Goal: Task Accomplishment & Management: Complete application form

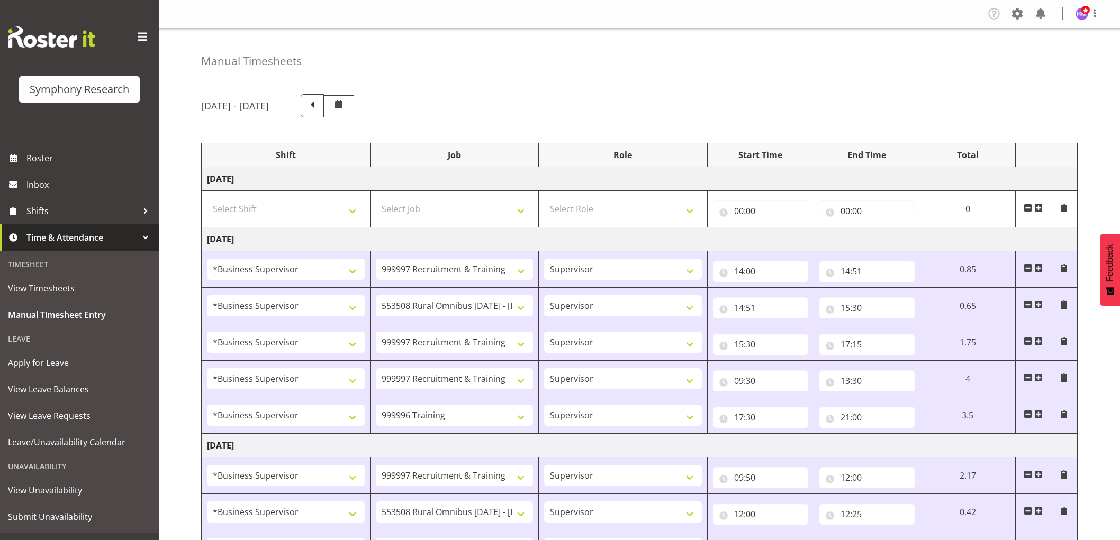
select select "1607"
select select "2379"
select select "1607"
select select "10536"
select select "1607"
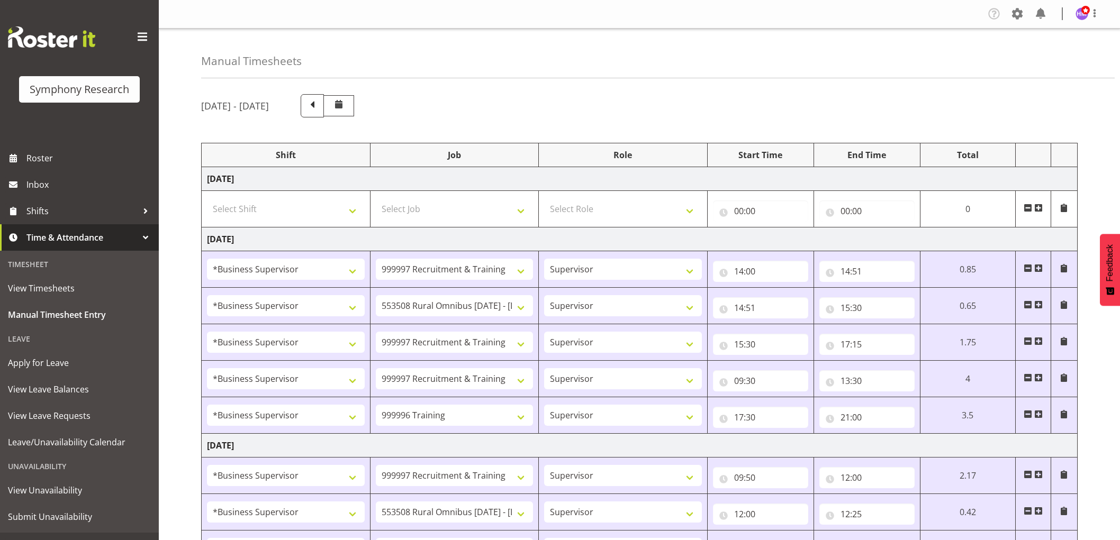
select select "2379"
select select "1607"
select select "2379"
select select "1607"
select select "757"
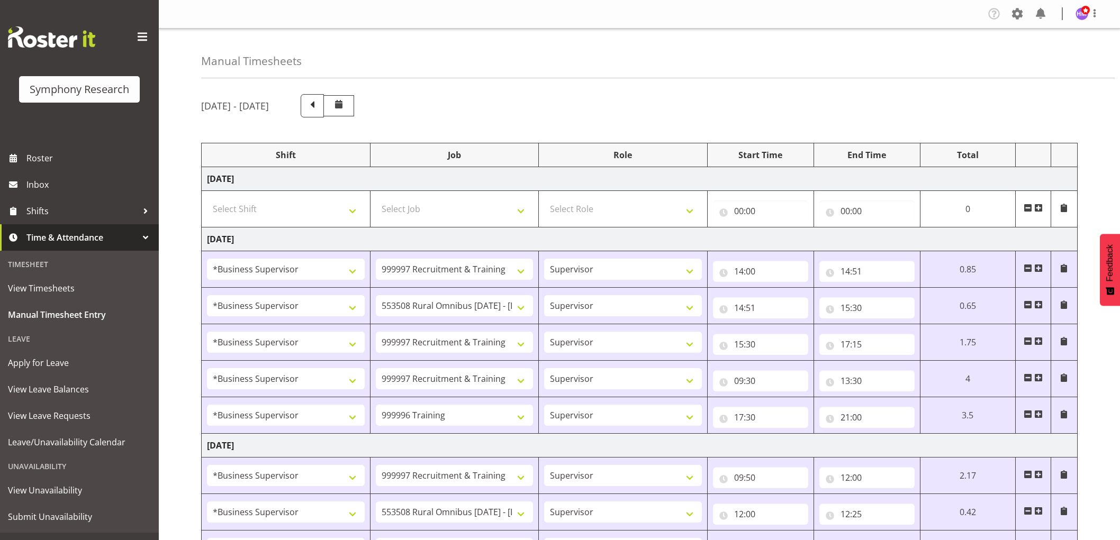
select select "1607"
select select "2379"
select select "1607"
select select "10536"
select select "1607"
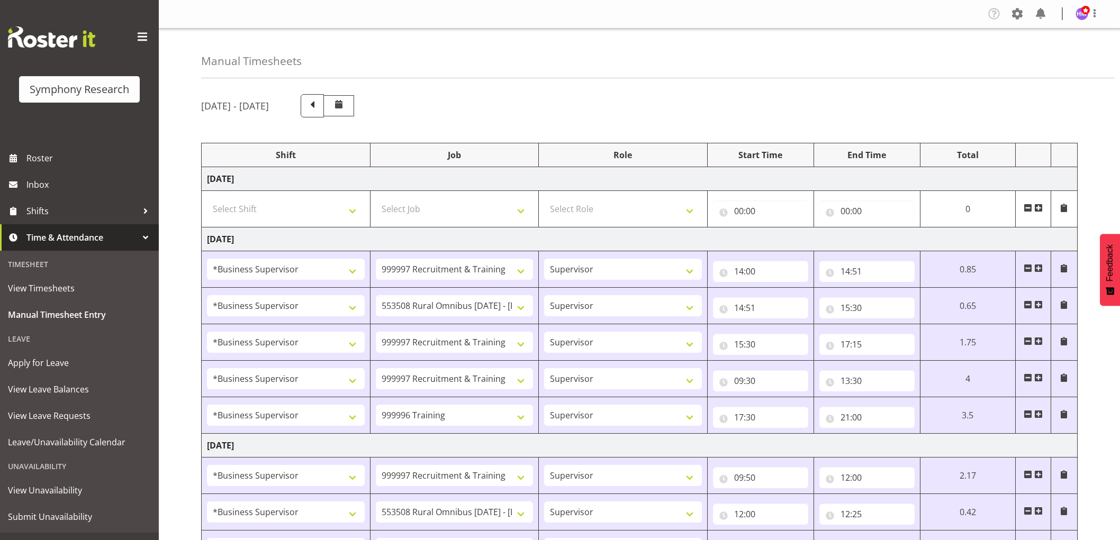
select select "2379"
select select "1607"
select select "2379"
select select "1607"
select select "10536"
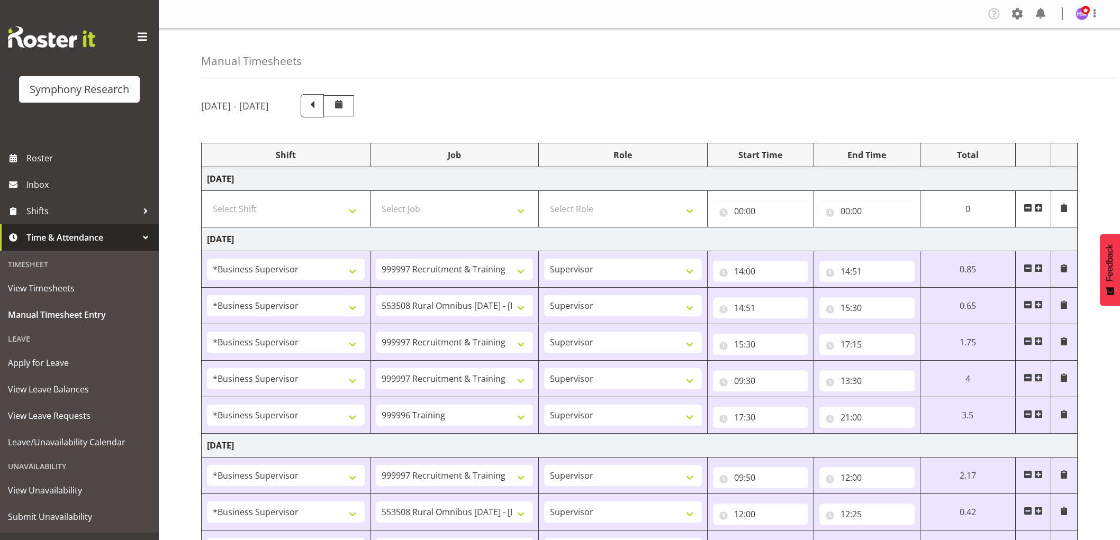
select select "1607"
select select "10242"
select select "1607"
select select "743"
select select "1607"
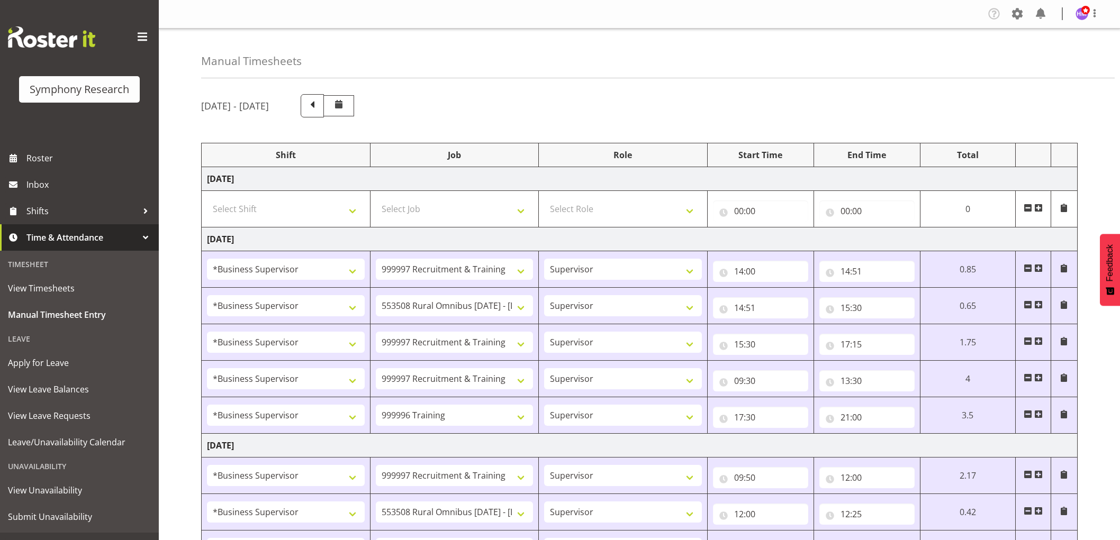
select select "2379"
select select "1607"
select select "2379"
select select "1607"
select select "2379"
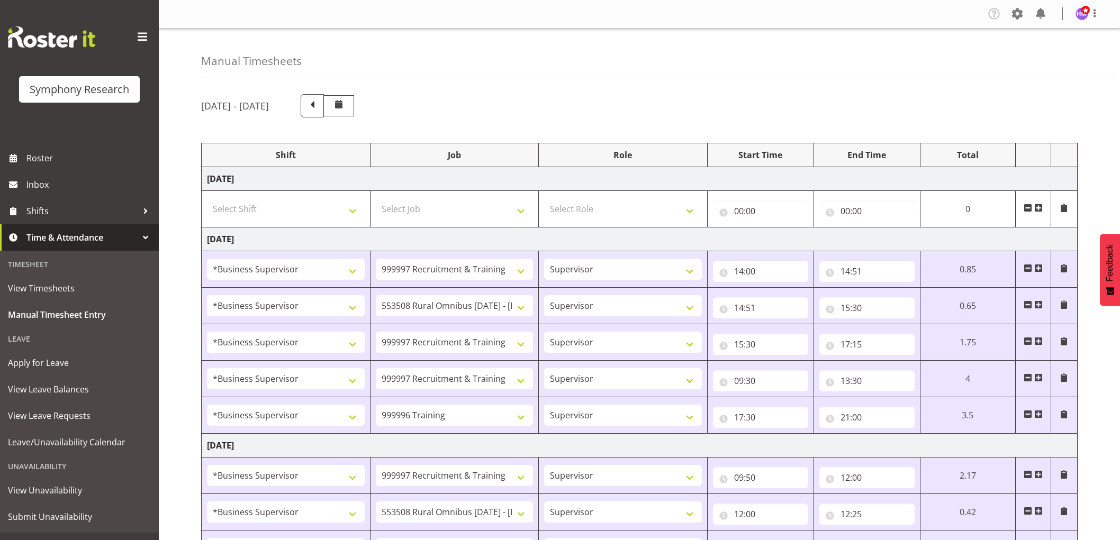
select select "1607"
select select "743"
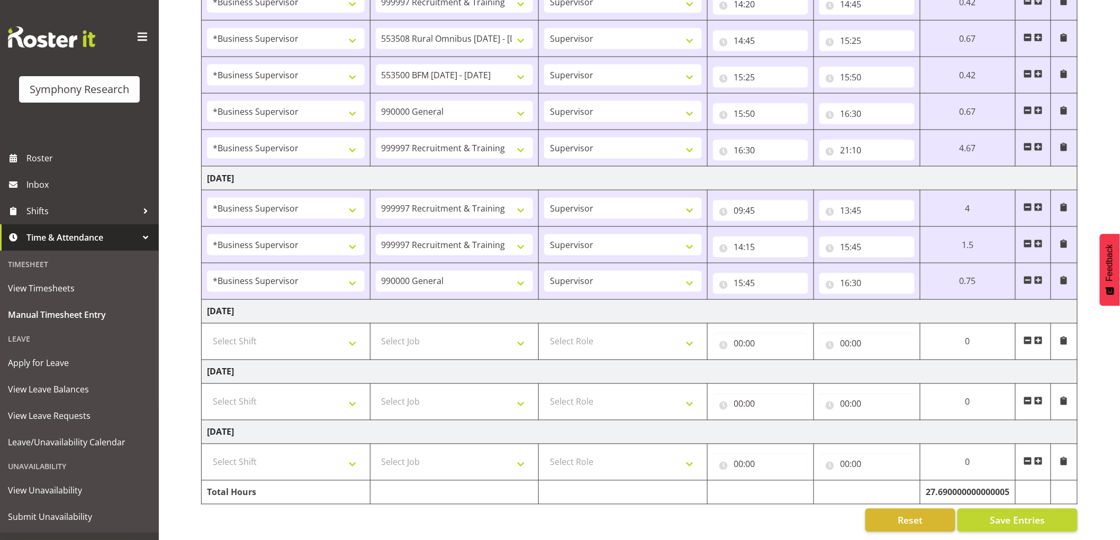
scroll to position [594, 0]
click at [1041, 276] on span at bounding box center [1038, 280] width 8 height 8
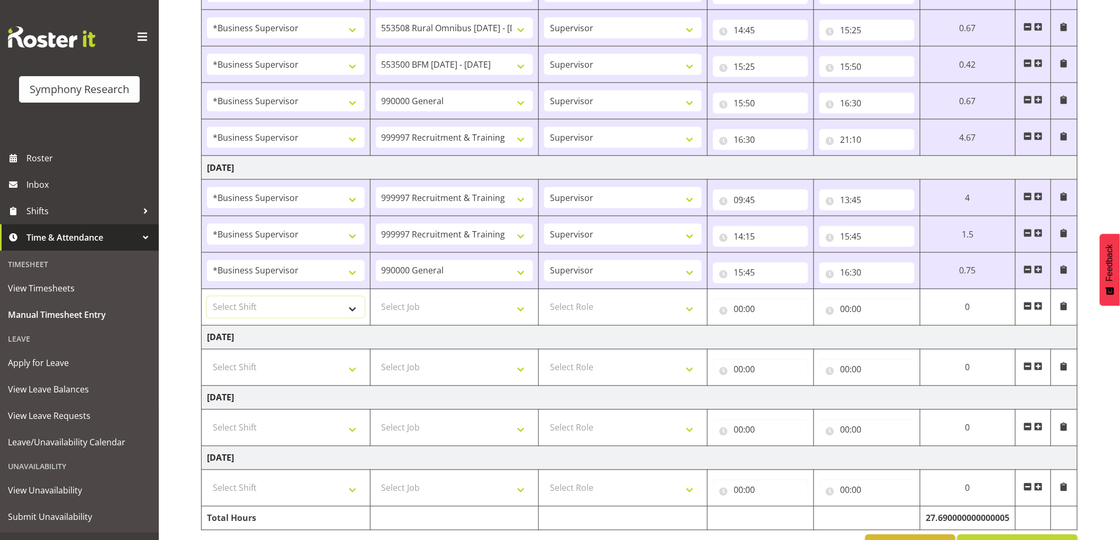
click at [335, 312] on select "Select Shift !!Weekend Residential (Roster IT Shift Label) *Business 9/10am ~ 4…" at bounding box center [286, 307] width 158 height 21
select select "1607"
click at [207, 298] on select "Select Shift !!Weekend Residential (Roster IT Shift Label) *Business 9/10am ~ 4…" at bounding box center [286, 307] width 158 height 21
click at [426, 302] on select "Select Job 550060 IF Admin 553492 World Poll Aus Wave 2 Main 2025 553493 World …" at bounding box center [455, 307] width 158 height 21
select select "2379"
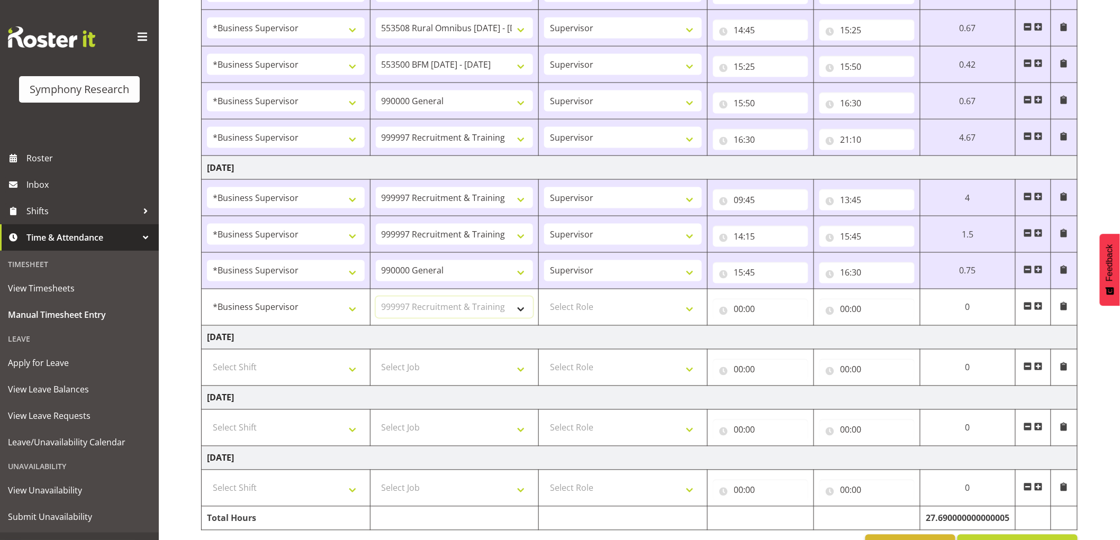
click at [376, 298] on select "Select Job 550060 IF Admin 553492 World Poll Aus Wave 2 Main 2025 553493 World …" at bounding box center [455, 307] width 158 height 21
click at [634, 303] on select "Select Role Supervisor Interviewing Briefing" at bounding box center [623, 307] width 158 height 21
select select "45"
click at [544, 298] on select "Select Role Supervisor Interviewing Briefing" at bounding box center [623, 307] width 158 height 21
drag, startPoint x: 718, startPoint y: 305, endPoint x: 729, endPoint y: 312, distance: 12.9
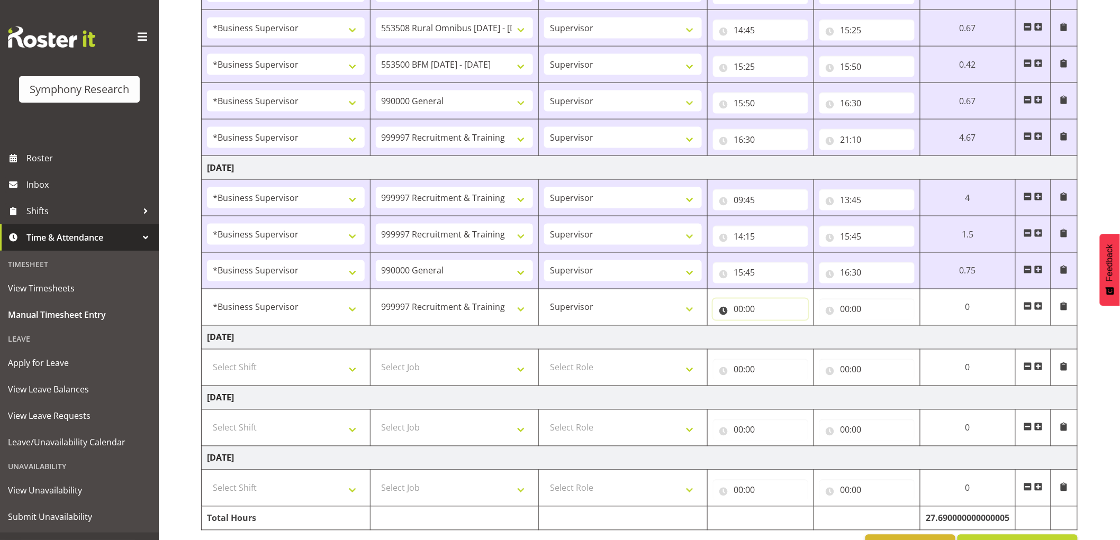
click at [718, 305] on input "00:00" at bounding box center [760, 309] width 95 height 21
click at [730, 312] on input "00:00" at bounding box center [760, 309] width 95 height 21
click at [760, 318] on input "00:00" at bounding box center [760, 309] width 95 height 21
click at [786, 338] on select "00 01 02 03 04 05 06 07 08 09 10 11 12 13 14 15 16 17 18 19 20 21 22 23" at bounding box center [785, 337] width 24 height 21
select select "16"
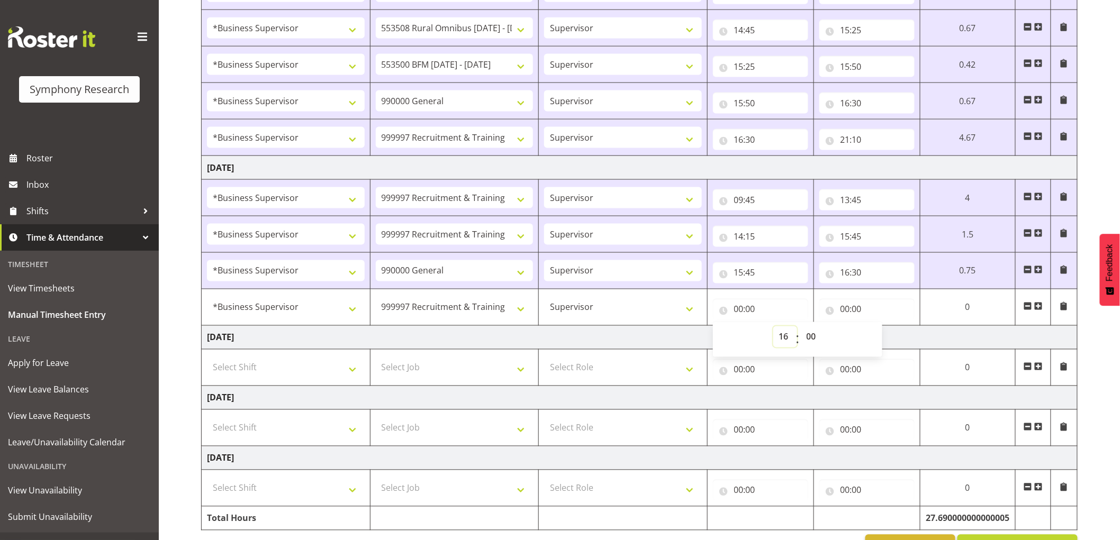
click at [773, 328] on select "00 01 02 03 04 05 06 07 08 09 10 11 12 13 14 15 16 17 18 19 20 21 22 23" at bounding box center [785, 337] width 24 height 21
type input "16:00"
click at [806, 332] on select "00 01 02 03 04 05 06 07 08 09 10 11 12 13 14 15 16 17 18 19 20 21 22 23 24 25 2…" at bounding box center [813, 337] width 24 height 21
select select "30"
click at [801, 328] on select "00 01 02 03 04 05 06 07 08 09 10 11 12 13 14 15 16 17 18 19 20 21 22 23 24 25 2…" at bounding box center [813, 337] width 24 height 21
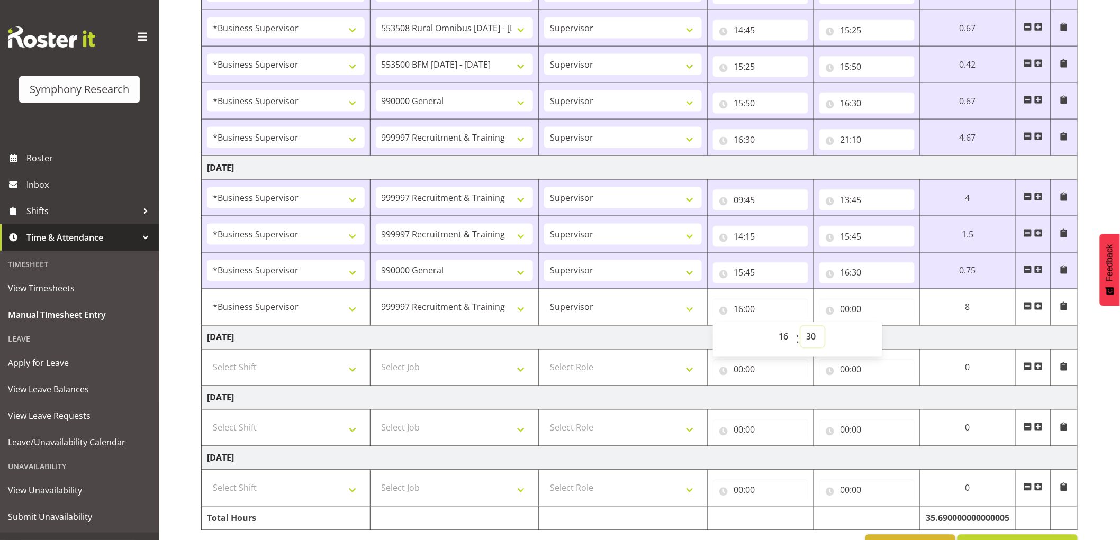
type input "16:30"
drag, startPoint x: 836, startPoint y: 314, endPoint x: 847, endPoint y: 323, distance: 13.9
click at [837, 314] on input "00:00" at bounding box center [866, 309] width 95 height 21
drag, startPoint x: 883, startPoint y: 332, endPoint x: 900, endPoint y: 348, distance: 23.6
click at [883, 332] on select "00 01 02 03 04 05 06 07 08 09 10 11 12 13 14 15 16 17 18 19 20 21 22 23" at bounding box center [892, 337] width 24 height 21
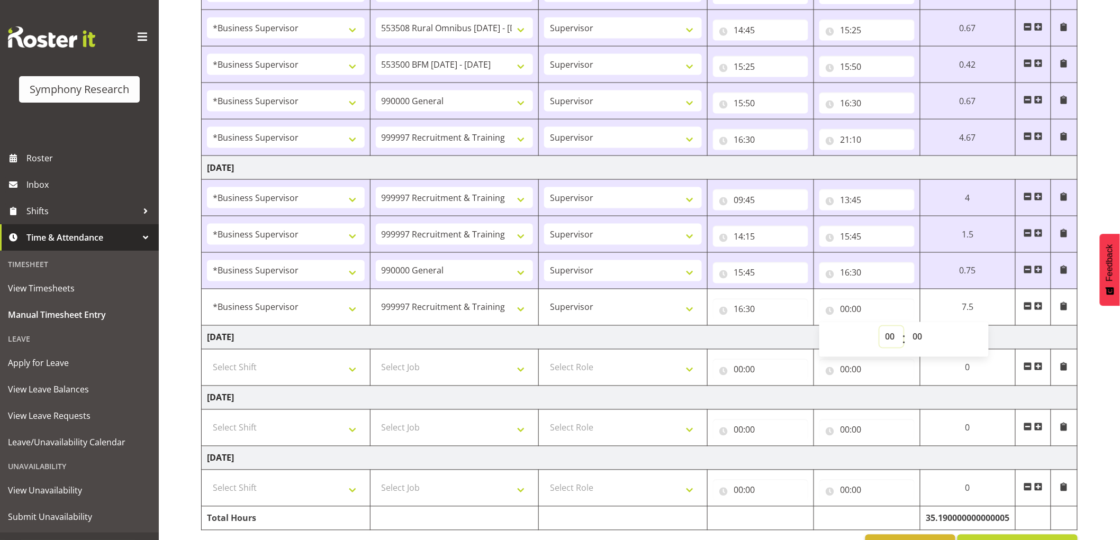
select select "21"
click at [880, 328] on select "00 01 02 03 04 05 06 07 08 09 10 11 12 13 14 15 16 17 18 19 20 21 22 23" at bounding box center [892, 337] width 24 height 21
type input "21:00"
click at [801, 327] on td "Friday 22nd August 2025" at bounding box center [640, 338] width 876 height 24
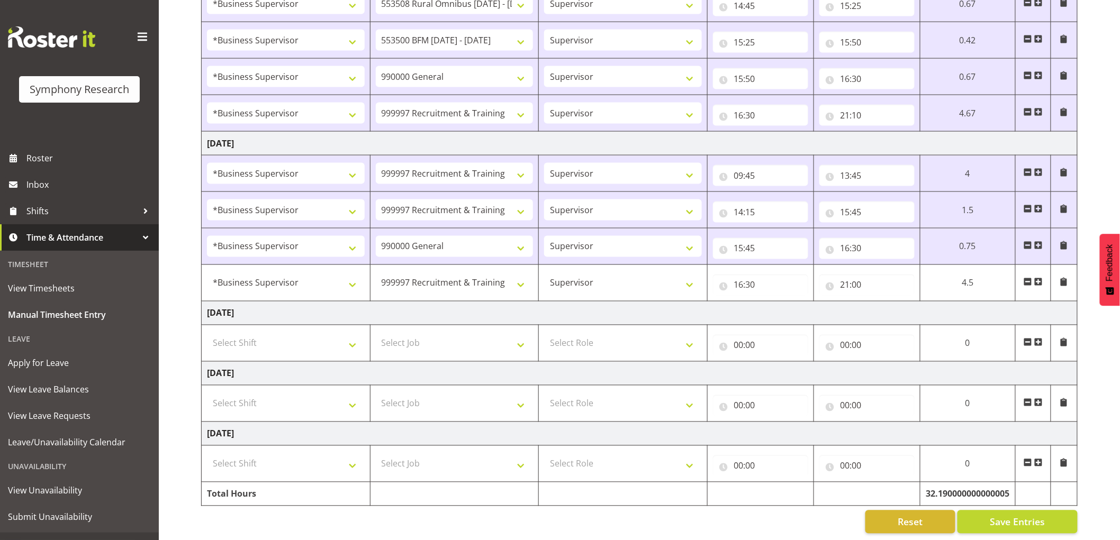
scroll to position [630, 0]
click at [1031, 514] on span "Save Entries" at bounding box center [1017, 521] width 55 height 14
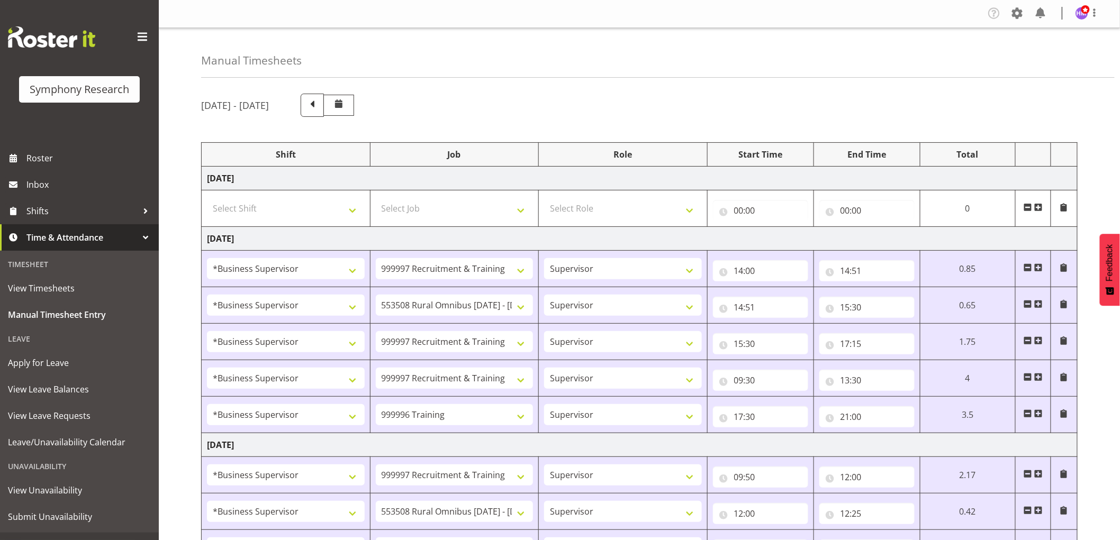
scroll to position [0, 0]
click at [244, 205] on select "Select Shift !!Weekend Residential (Roster IT Shift Label) *Business 9/10am ~ 4…" at bounding box center [286, 208] width 158 height 21
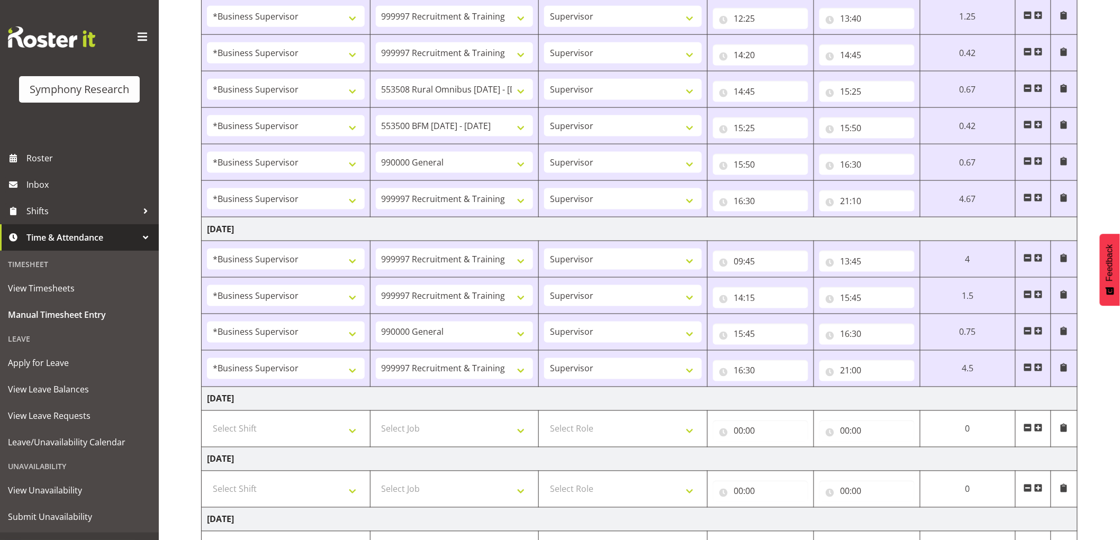
scroll to position [630, 0]
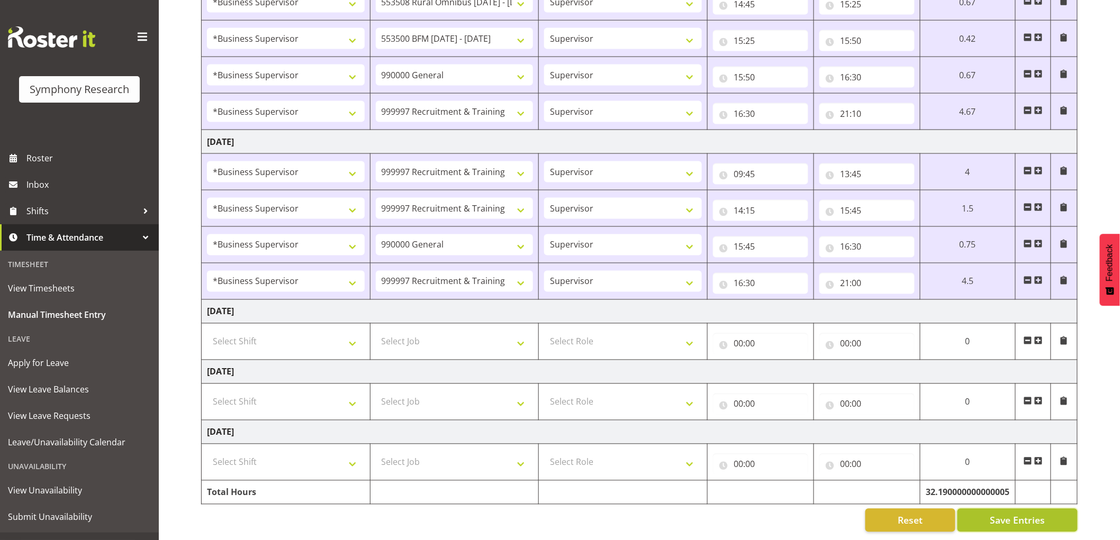
click at [990, 509] on button "Save Entries" at bounding box center [1018, 520] width 120 height 23
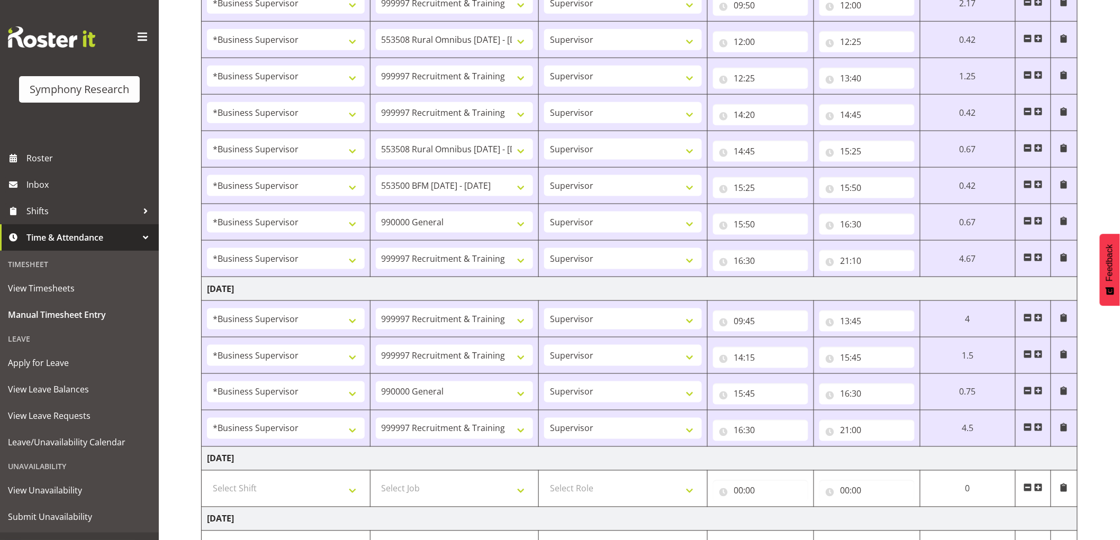
scroll to position [454, 0]
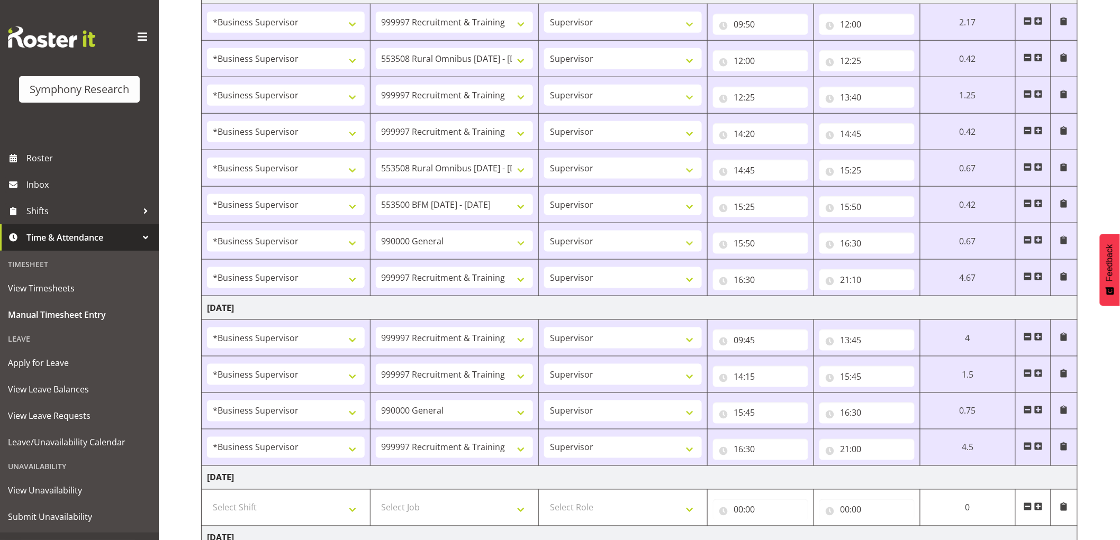
click at [67, 242] on span "Time & Attendance" at bounding box center [81, 238] width 111 height 16
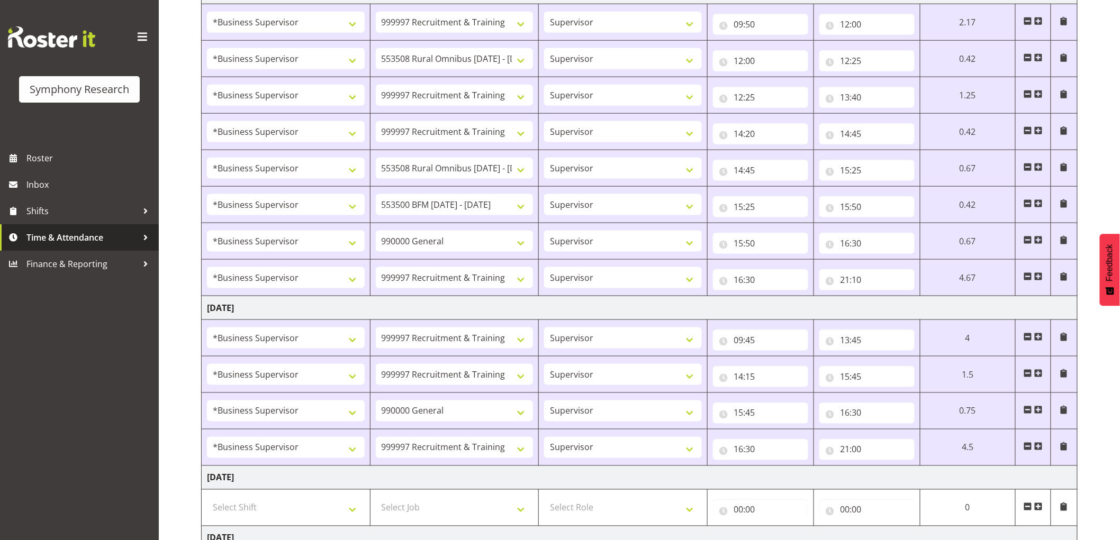
click at [87, 246] on link "Time & Attendance" at bounding box center [79, 237] width 159 height 26
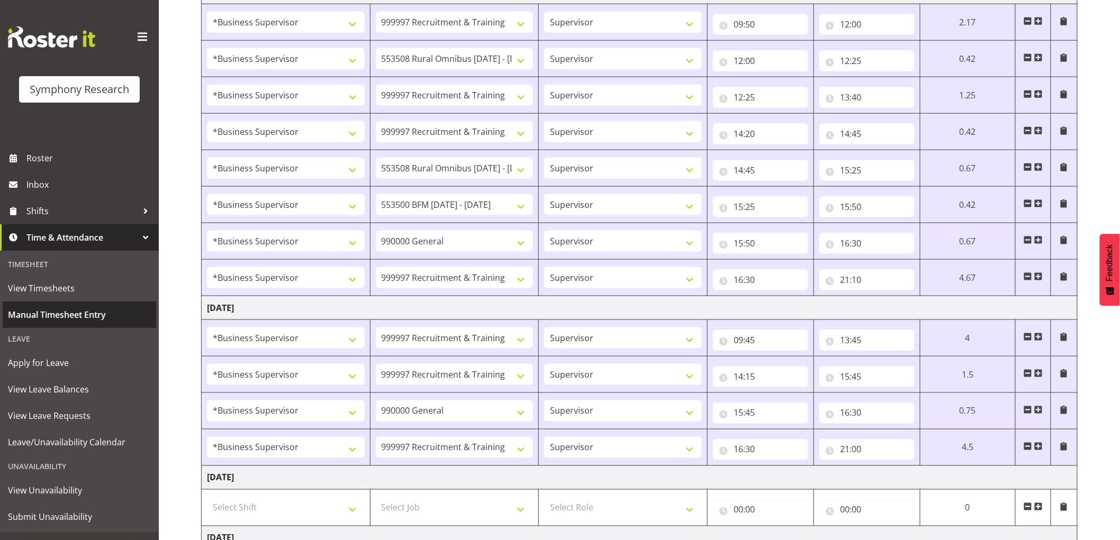
click at [61, 313] on span "Manual Timesheet Entry" at bounding box center [79, 315] width 143 height 16
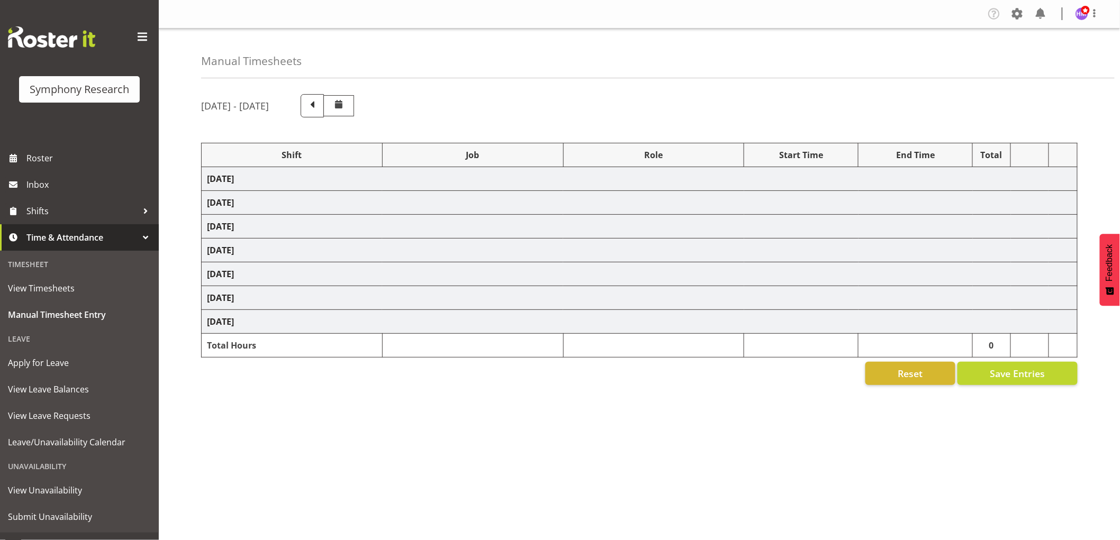
select select "1607"
select select "2379"
select select "1607"
select select "10536"
select select "1607"
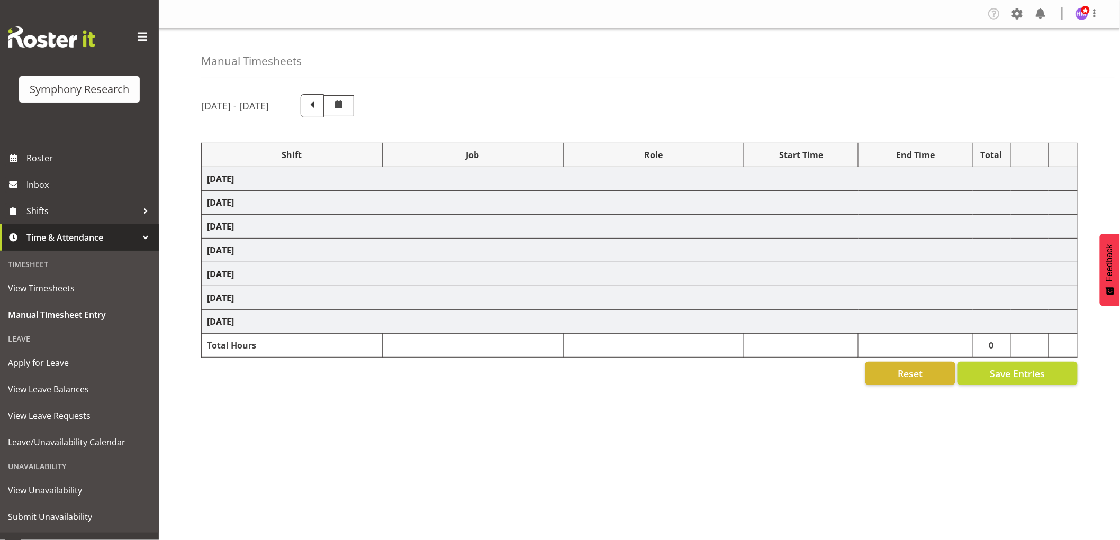
select select "2379"
select select "1607"
select select "2379"
select select "1607"
select select "757"
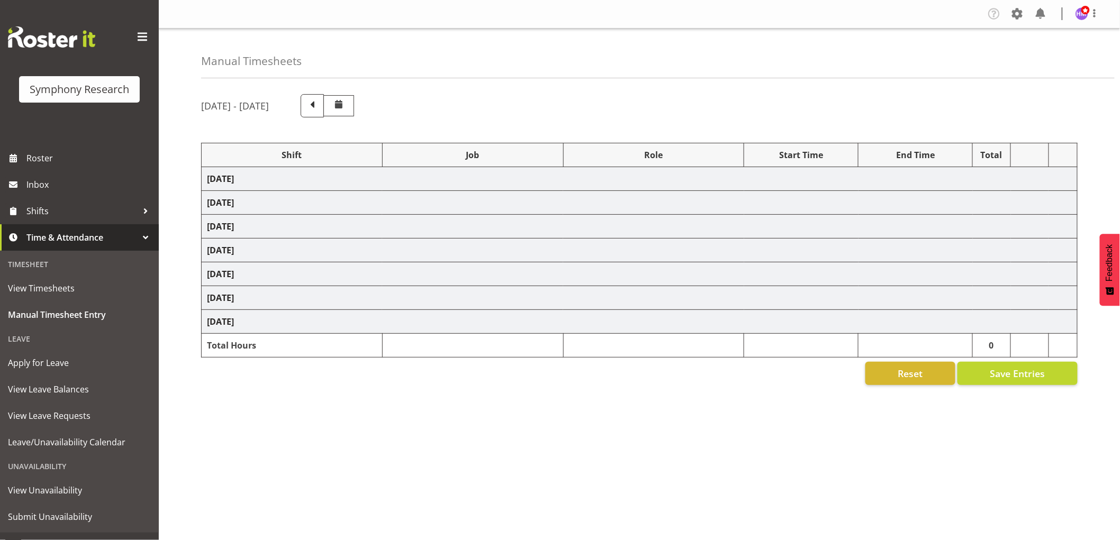
select select "1607"
select select "2379"
select select "1607"
select select "10536"
select select "1607"
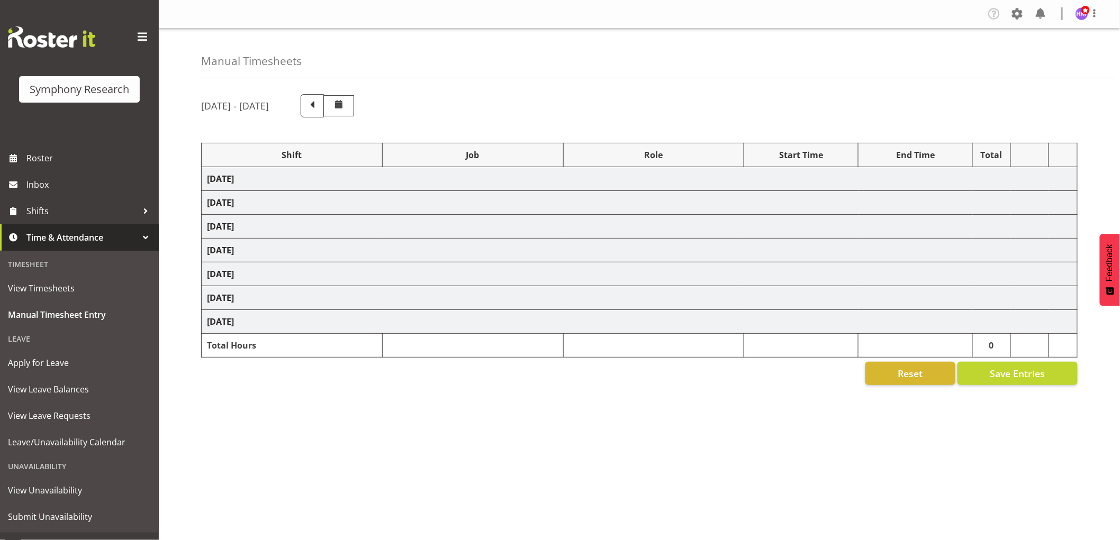
select select "2379"
select select "1607"
select select "2379"
select select "1607"
select select "10536"
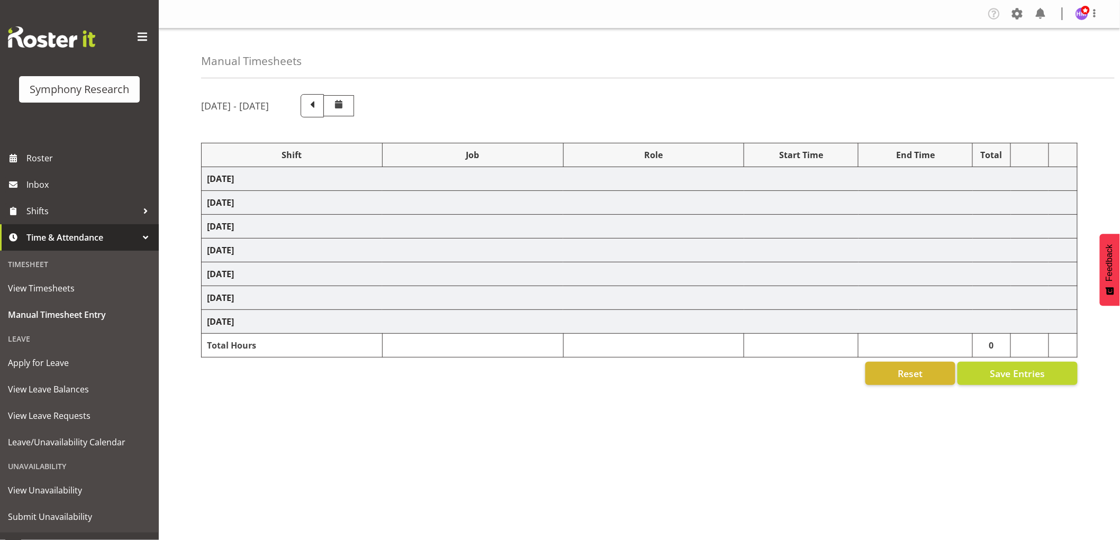
select select "1607"
select select "10242"
select select "1607"
select select "743"
select select "1607"
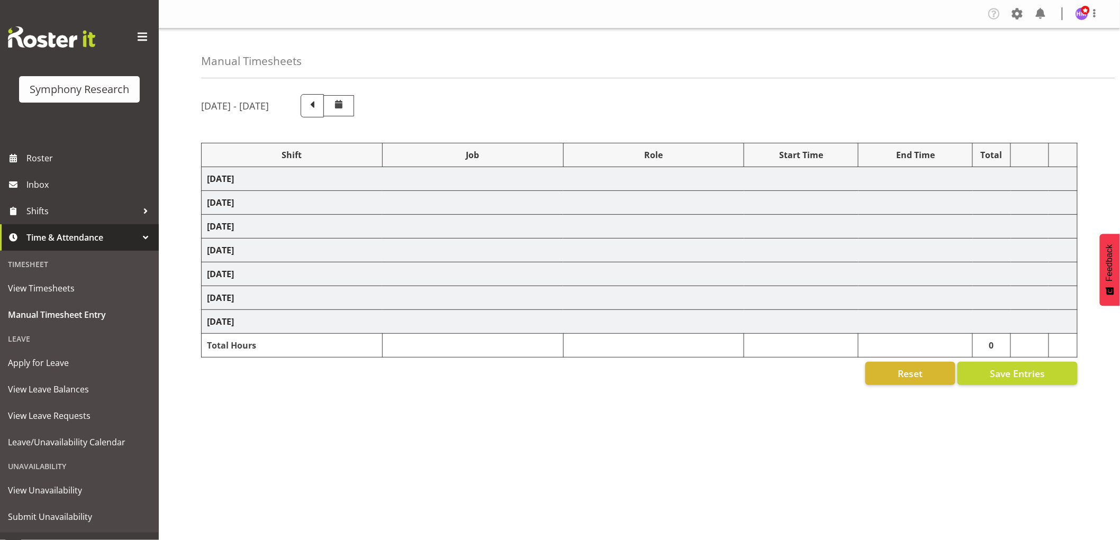
select select "2379"
select select "1607"
select select "2379"
select select "1607"
select select "2379"
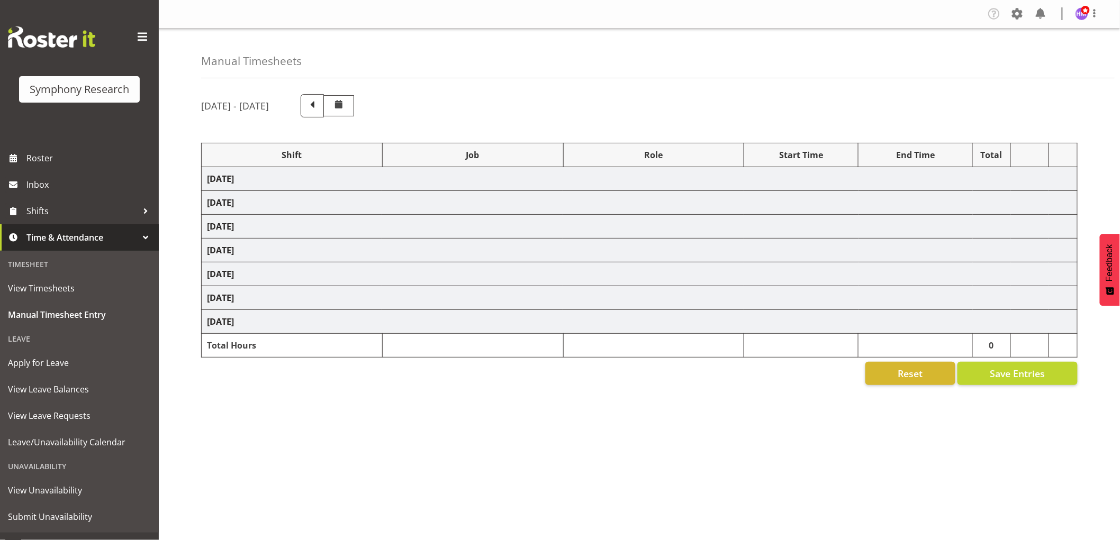
select select "1607"
select select "743"
select select "1607"
select select "2379"
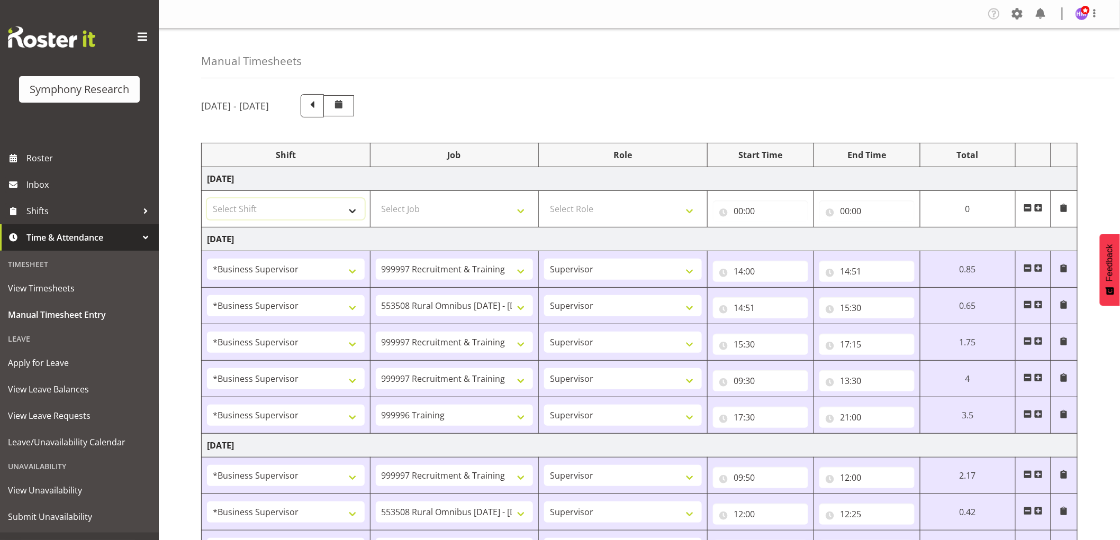
click at [312, 213] on select "Select Shift !!Weekend Residential (Roster IT Shift Label) *Business 9/10am ~ 4…" at bounding box center [286, 208] width 158 height 21
select select "1607"
click at [207, 198] on select "Select Shift !!Weekend Residential (Roster IT Shift Label) *Business 9/10am ~ 4…" at bounding box center [286, 208] width 158 height 21
click at [427, 204] on select "Select Job 550060 IF Admin 553492 World Poll Aus Wave 2 Main 2025 553493 World …" at bounding box center [455, 208] width 158 height 21
select select "2379"
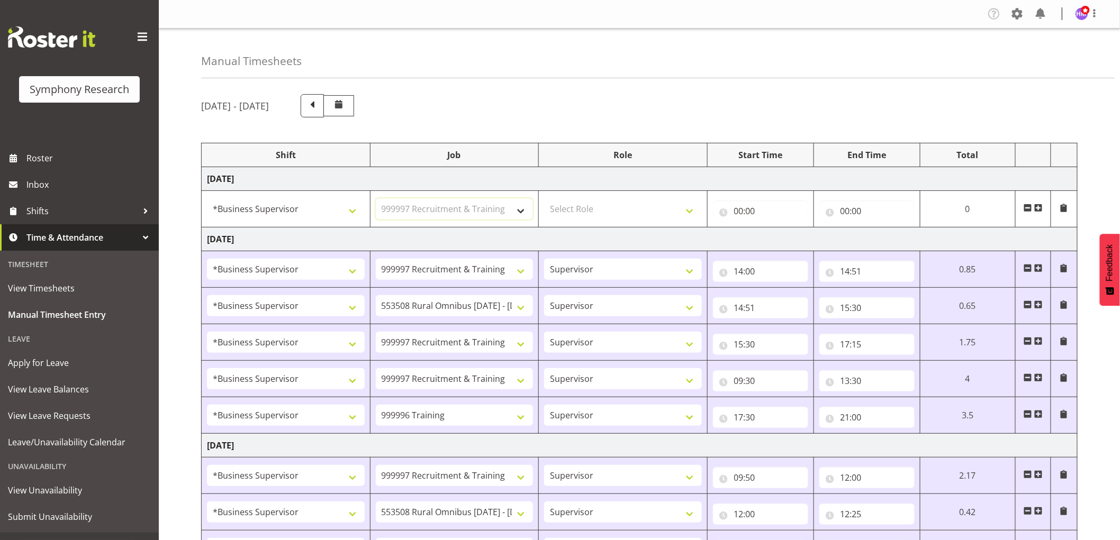
click at [376, 198] on select "Select Job 550060 IF Admin 553492 World Poll Aus Wave 2 Main 2025 553493 World …" at bounding box center [455, 208] width 158 height 21
drag, startPoint x: 604, startPoint y: 210, endPoint x: 604, endPoint y: 219, distance: 9.0
click at [604, 210] on select "Select Role Supervisor Interviewing Briefing" at bounding box center [623, 208] width 158 height 21
select select "45"
click at [544, 198] on select "Select Role Supervisor Interviewing Briefing" at bounding box center [623, 208] width 158 height 21
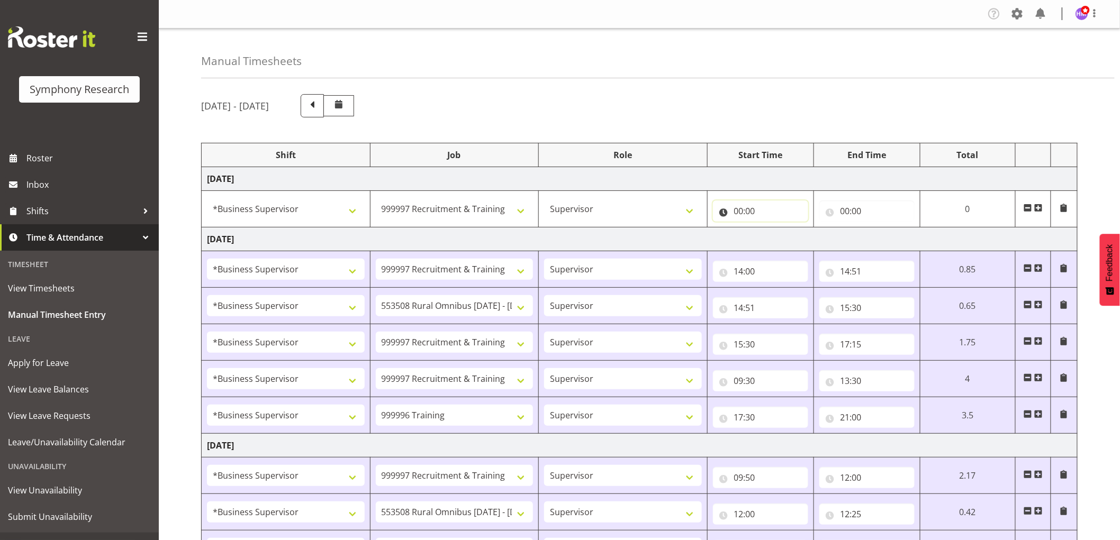
click at [737, 209] on input "00:00" at bounding box center [760, 211] width 95 height 21
click at [780, 241] on select "00 01 02 03 04 05 06 07 08 09 10 11 12 13 14 15 16 17 18 19 20 21 22 23" at bounding box center [785, 238] width 24 height 21
select select "9"
click at [775, 228] on select "00 01 02 03 04 05 06 07 08 09 10 11 12 13 14 15 16 17 18 19 20 21 22 23" at bounding box center [785, 238] width 24 height 21
type input "09:00"
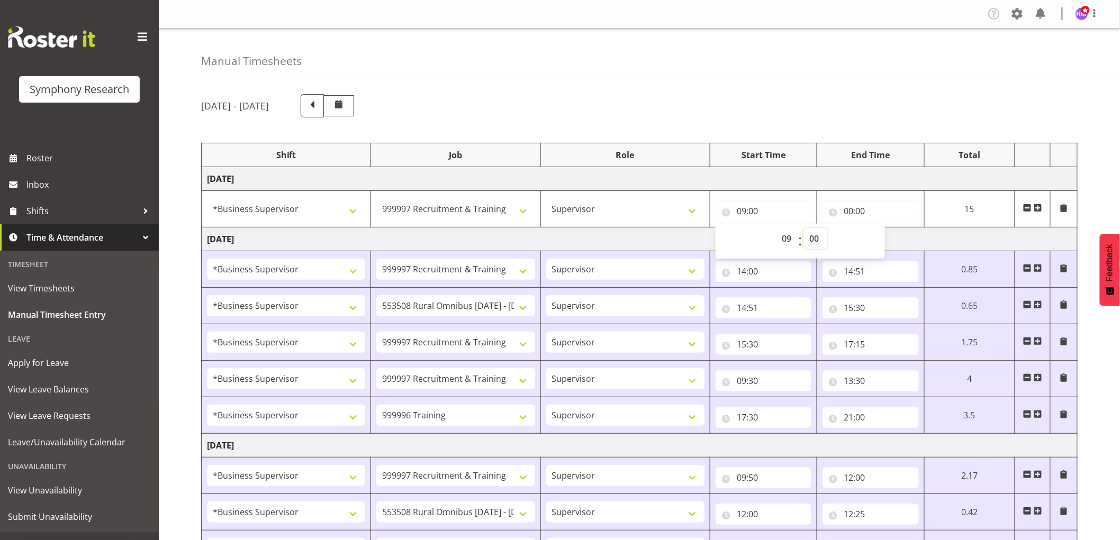
drag, startPoint x: 817, startPoint y: 236, endPoint x: 821, endPoint y: 255, distance: 19.4
click at [817, 236] on select "00 01 02 03 04 05 06 07 08 09 10 11 12 13 14 15 16 17 18 19 20 21 22 23 24 25 2…" at bounding box center [816, 238] width 24 height 21
select select "45"
click at [804, 228] on select "00 01 02 03 04 05 06 07 08 09 10 11 12 13 14 15 16 17 18 19 20 21 22 23 24 25 2…" at bounding box center [816, 238] width 24 height 21
type input "09:45"
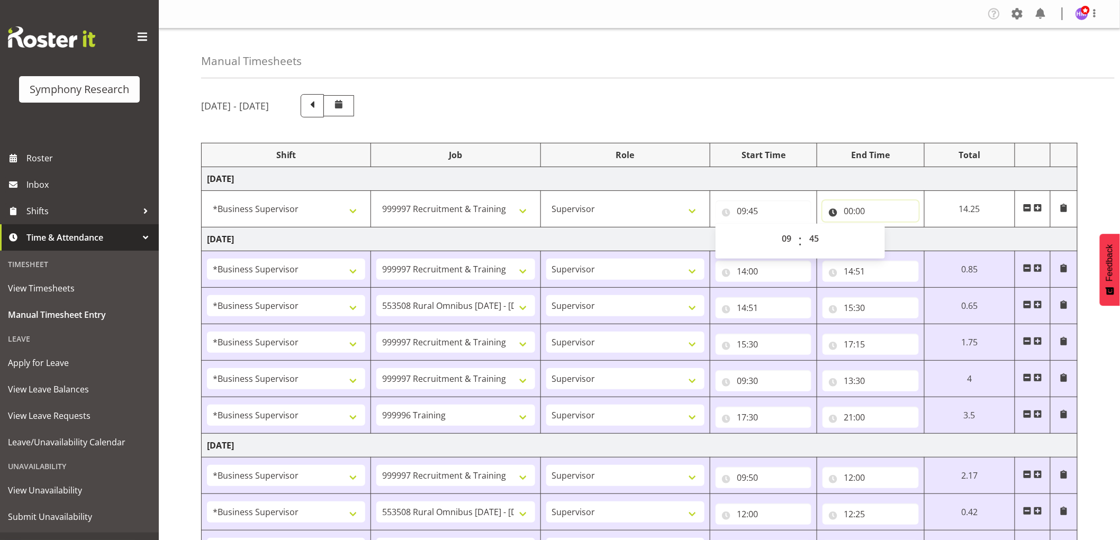
click at [849, 211] on input "00:00" at bounding box center [871, 211] width 96 height 21
drag, startPoint x: 891, startPoint y: 245, endPoint x: 899, endPoint y: 254, distance: 12.4
click at [891, 245] on select "00 01 02 03 04 05 06 07 08 09 10 11 12 13 14 15 16 17 18 19 20 21 22 23" at bounding box center [895, 238] width 24 height 21
select select "16"
click at [883, 228] on select "00 01 02 03 04 05 06 07 08 09 10 11 12 13 14 15 16 17 18 19 20 21 22 23" at bounding box center [895, 238] width 24 height 21
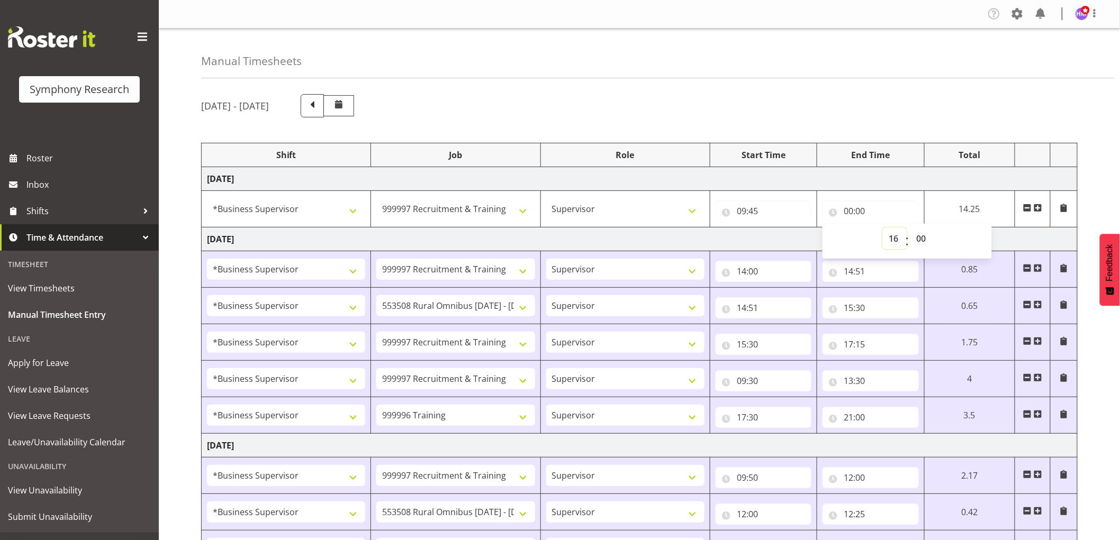
type input "16:00"
click at [918, 246] on select "00 01 02 03 04 05 06 07 08 09 10 11 12 13 14 15 16 17 18 19 20 21 22 23 24 25 2…" at bounding box center [922, 238] width 24 height 21
select select "30"
click at [910, 228] on select "00 01 02 03 04 05 06 07 08 09 10 11 12 13 14 15 16 17 18 19 20 21 22 23 24 25 2…" at bounding box center [922, 238] width 24 height 21
type input "16:30"
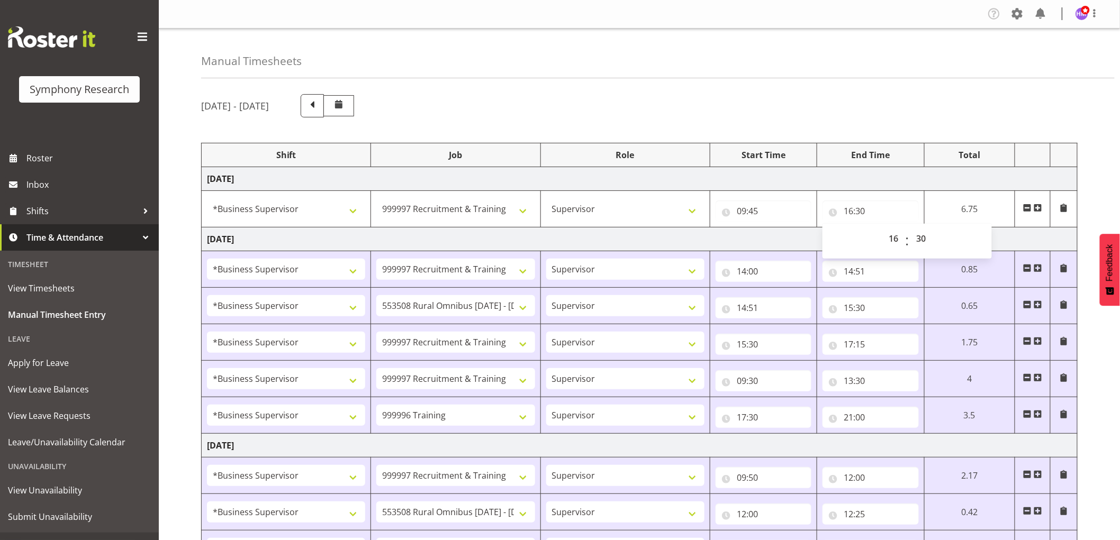
click at [1041, 206] on span at bounding box center [1038, 208] width 8 height 8
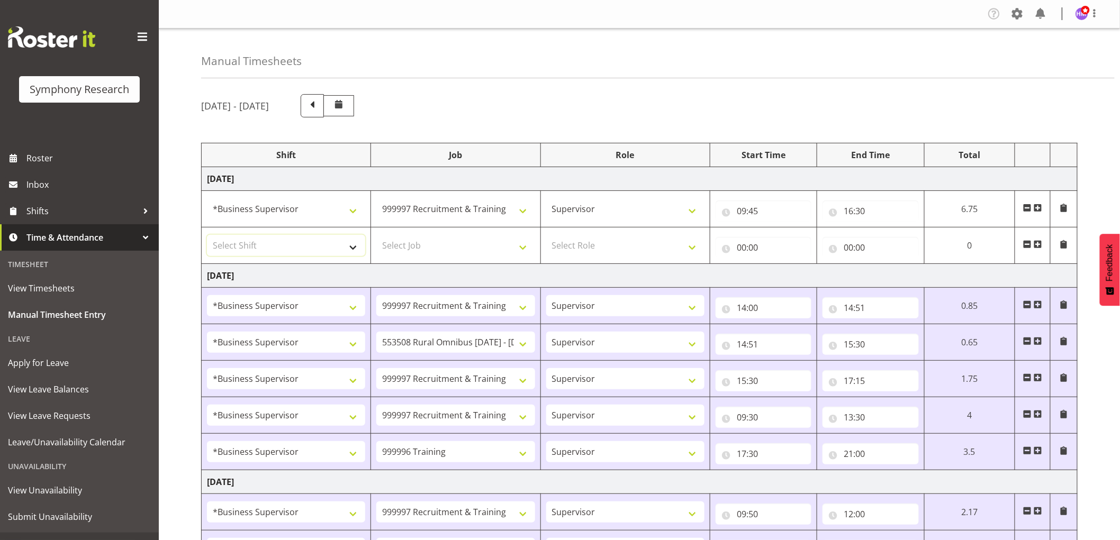
click at [263, 242] on select "Select Shift !!Weekend Residential (Roster IT Shift Label) *Business 9/10am ~ 4…" at bounding box center [286, 245] width 158 height 21
select select "1607"
click at [207, 235] on select "Select Shift !!Weekend Residential (Roster IT Shift Label) *Business 9/10am ~ 4…" at bounding box center [286, 245] width 158 height 21
click at [467, 246] on select "Select Job 550060 IF Admin 553492 World Poll Aus Wave 2 Main 2025 553493 World …" at bounding box center [455, 245] width 158 height 21
select select "2379"
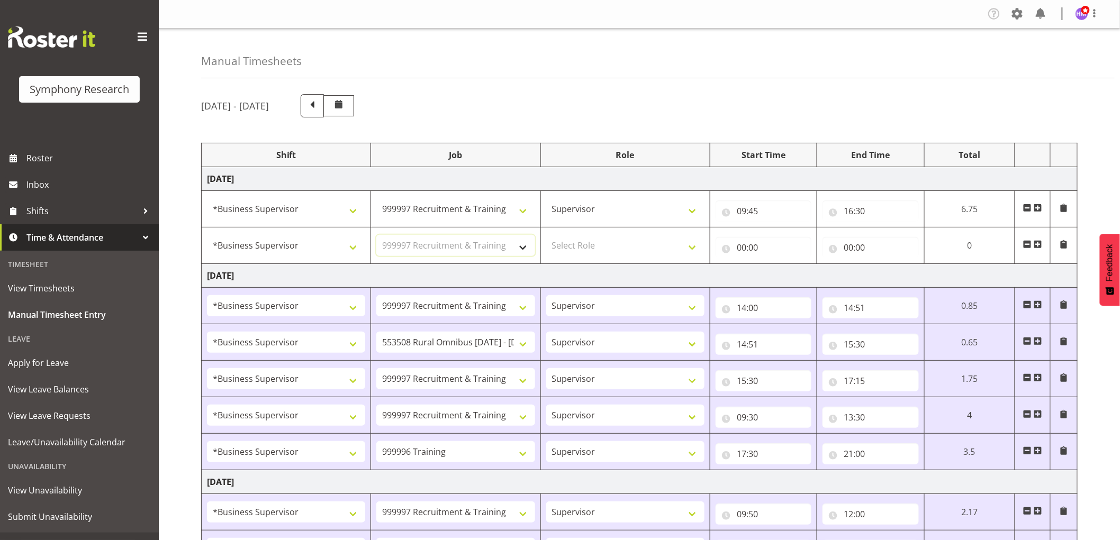
click at [376, 235] on select "Select Job 550060 IF Admin 553492 World Poll Aus Wave 2 Main 2025 553493 World …" at bounding box center [455, 245] width 158 height 21
drag, startPoint x: 590, startPoint y: 246, endPoint x: 592, endPoint y: 254, distance: 8.1
click at [590, 246] on select "Select Role Supervisor Interviewing Briefing" at bounding box center [625, 245] width 158 height 21
select select "45"
click at [546, 235] on select "Select Role Supervisor Interviewing Briefing" at bounding box center [625, 245] width 158 height 21
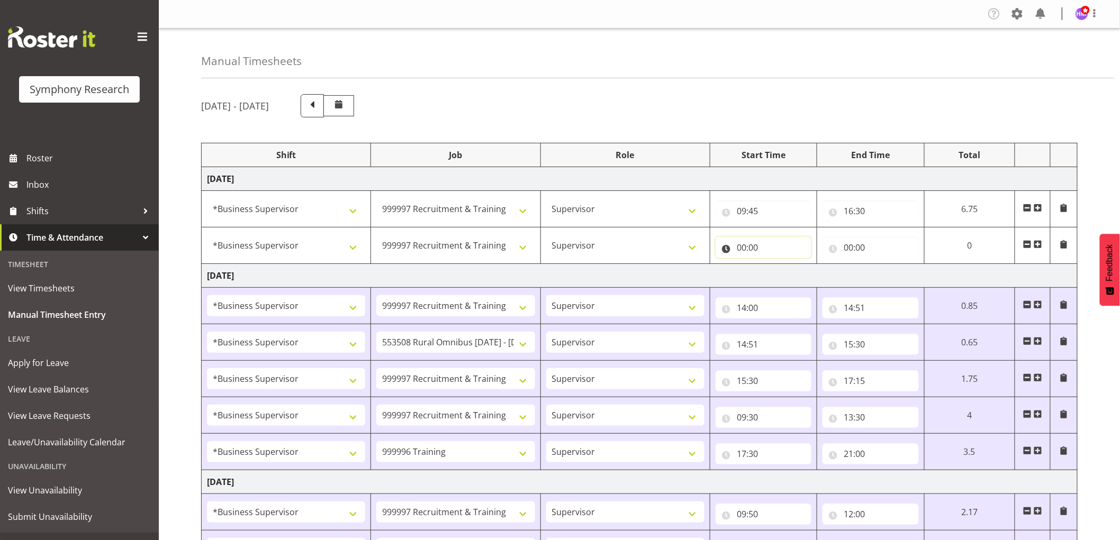
click at [757, 249] on input "00:00" at bounding box center [764, 247] width 96 height 21
drag, startPoint x: 783, startPoint y: 277, endPoint x: 811, endPoint y: 279, distance: 28.1
click at [790, 277] on select "00 01 02 03 04 05 06 07 08 09 10 11 12 13 14 15 16 17 18 19 20 21 22 23" at bounding box center [788, 275] width 24 height 21
select select "17"
click at [776, 265] on select "00 01 02 03 04 05 06 07 08 09 10 11 12 13 14 15 16 17 18 19 20 21 22 23" at bounding box center [788, 275] width 24 height 21
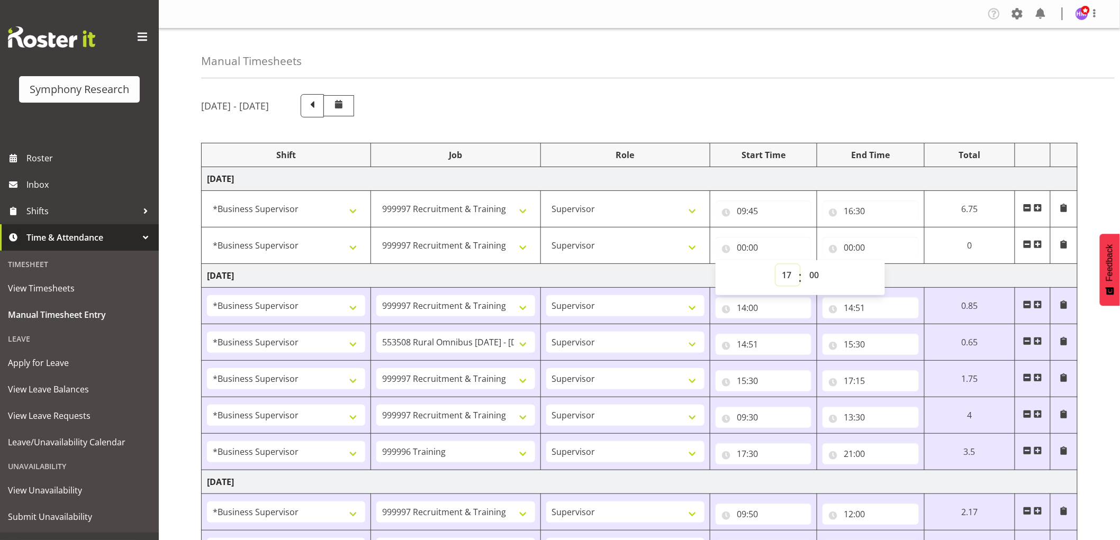
type input "17:00"
click at [855, 249] on input "00:00" at bounding box center [871, 247] width 96 height 21
click at [885, 282] on select "00 01 02 03 04 05 06 07 08 09 10 11 12 13 14 15 16 17 18 19 20 21 22 23" at bounding box center [895, 275] width 24 height 21
select select "21"
click at [883, 265] on select "00 01 02 03 04 05 06 07 08 09 10 11 12 13 14 15 16 17 18 19 20 21 22 23" at bounding box center [895, 275] width 24 height 21
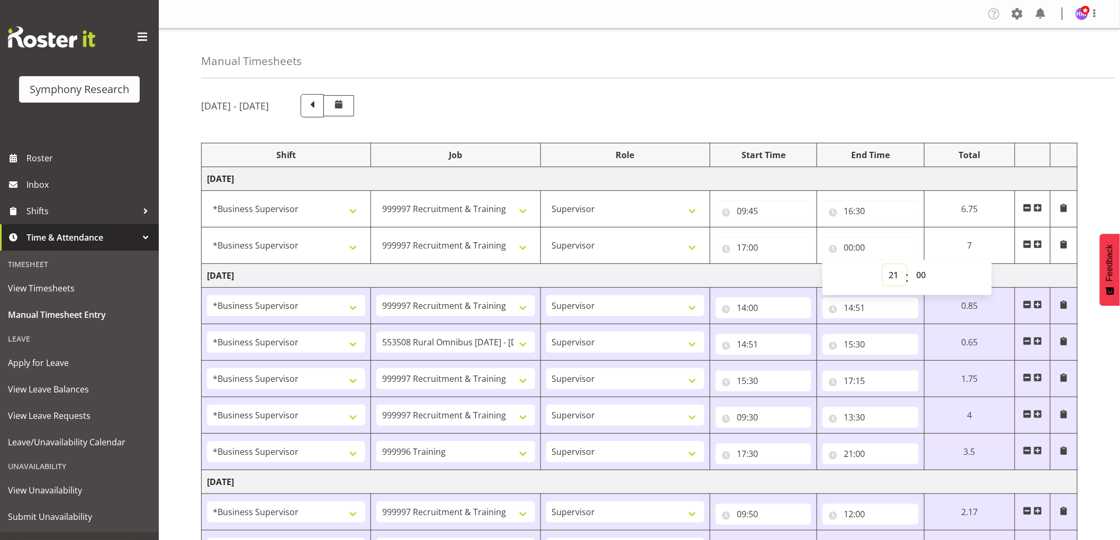
type input "21:00"
drag, startPoint x: 922, startPoint y: 275, endPoint x: 927, endPoint y: 282, distance: 8.4
click at [922, 275] on select "00 01 02 03 04 05 06 07 08 09 10 11 12 13 14 15 16 17 18 19 20 21 22 23 24 25 2…" at bounding box center [922, 275] width 24 height 21
select select "10"
click at [910, 265] on select "00 01 02 03 04 05 06 07 08 09 10 11 12 13 14 15 16 17 18 19 20 21 22 23 24 25 2…" at bounding box center [922, 275] width 24 height 21
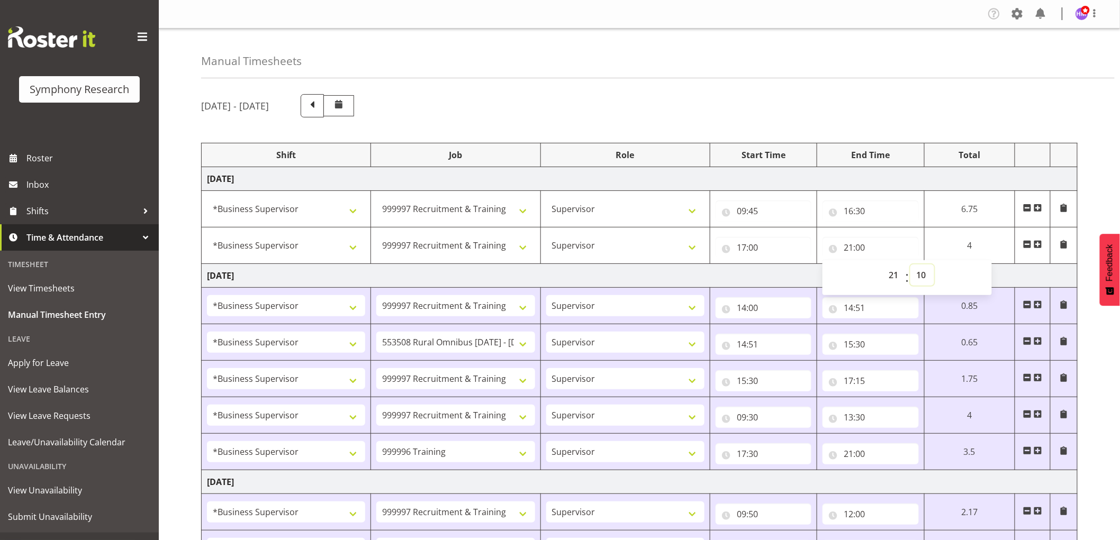
type input "21:10"
click at [850, 155] on div "End Time" at bounding box center [866, 155] width 95 height 13
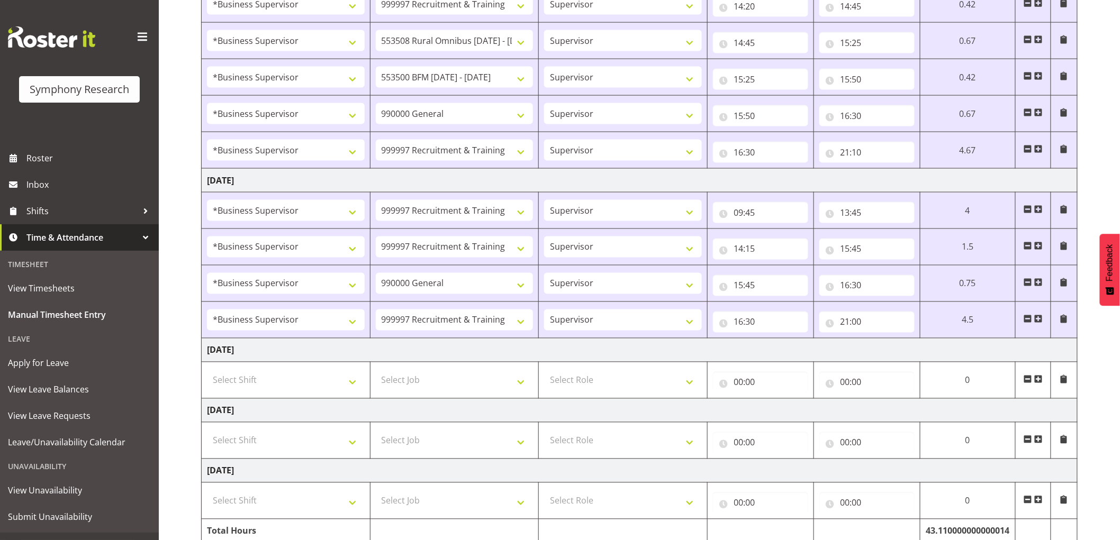
scroll to position [667, 0]
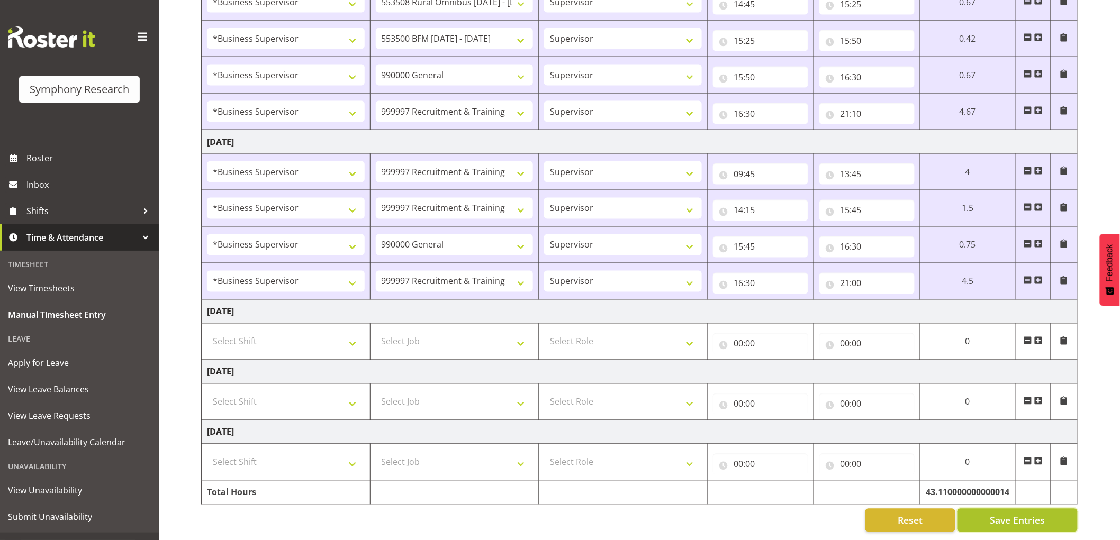
click at [993, 520] on button "Save Entries" at bounding box center [1018, 520] width 120 height 23
click at [1021, 514] on span "Save Entries" at bounding box center [1017, 521] width 55 height 14
click at [59, 204] on span "Shifts" at bounding box center [81, 211] width 111 height 16
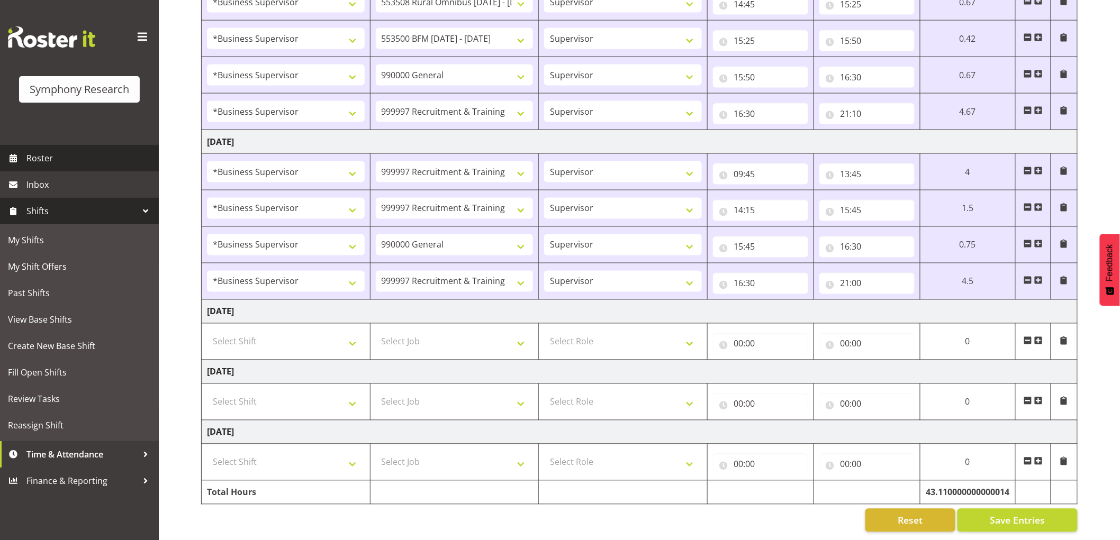
click at [59, 151] on span "Roster" at bounding box center [89, 158] width 127 height 16
